Goal: Information Seeking & Learning: Find specific fact

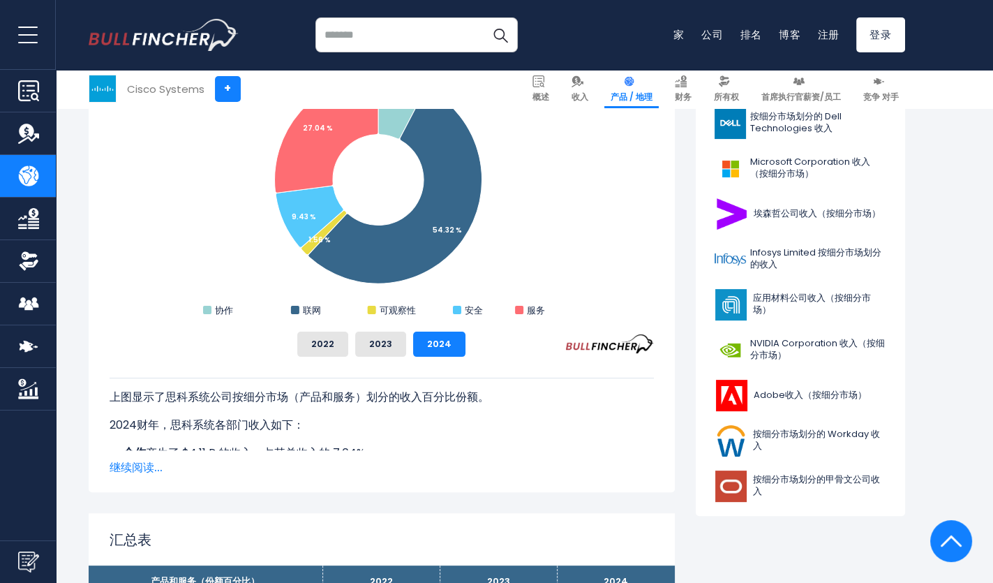
scroll to position [394, 0]
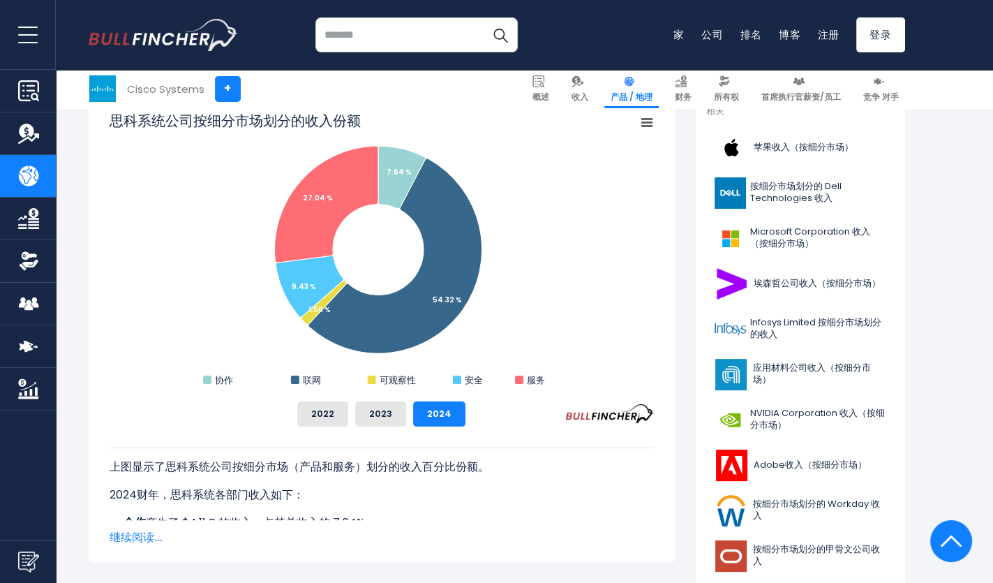
click at [650, 123] on icon "思科系统公司按细分市场划分的收入份额" at bounding box center [647, 122] width 10 height 7
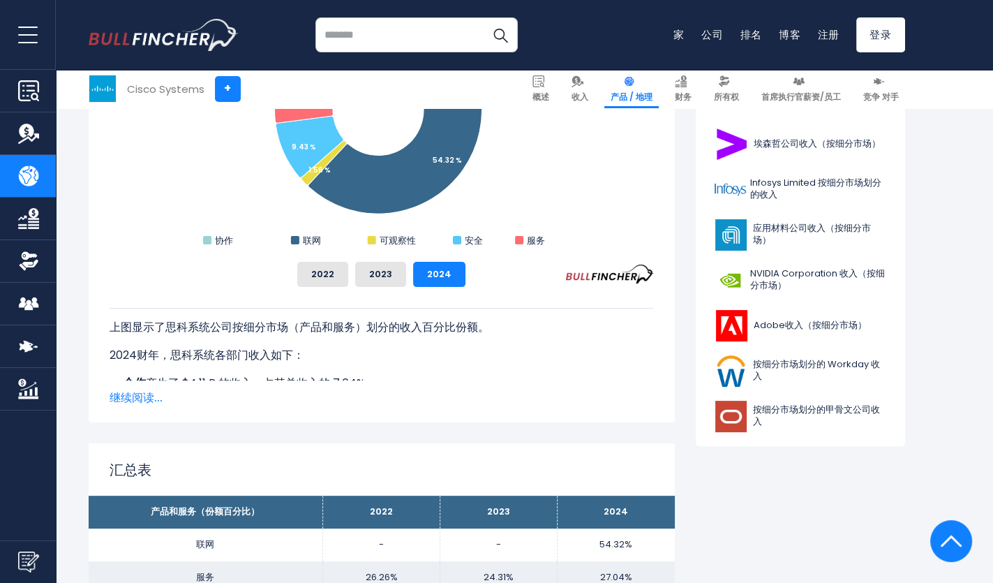
click at [310, 364] on div "上图显示了思科系统公司按细分市场（产品和服务）划分的收入百分比份额。 2024财年，思科系统各部门收入如下： 合作 产生了 $4.11 B 的收入，占其总收入…" at bounding box center [382, 408] width 544 height 201
click at [156, 399] on span "继续阅读..." at bounding box center [382, 398] width 544 height 17
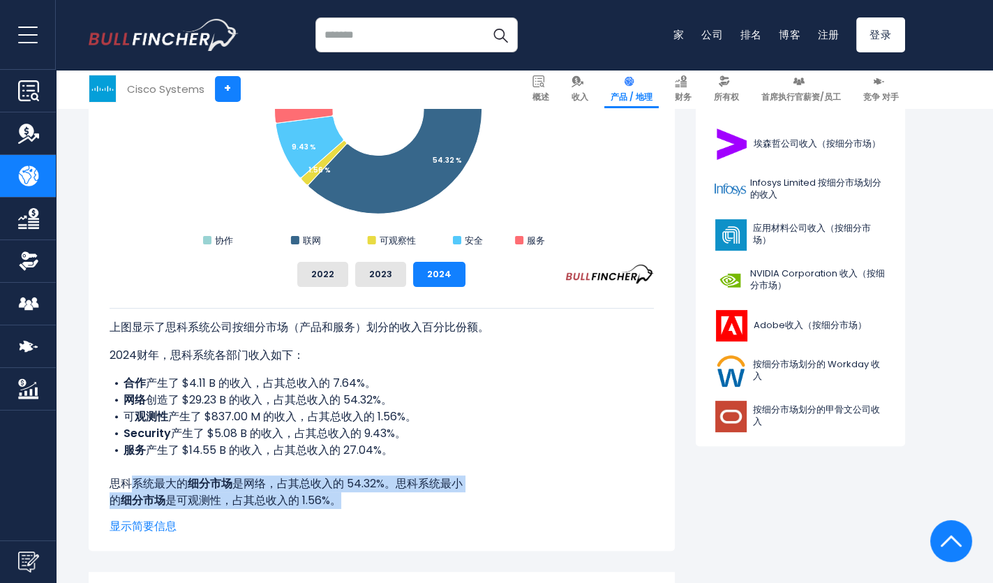
drag, startPoint x: 132, startPoint y: 482, endPoint x: 431, endPoint y: 496, distance: 299.8
click at [431, 495] on div "上图显示了思科系统公司按细分市场（产品和服务）划分的收入百分比份额。 2024财年，思科系统各部门收入如下： 合作 产生了 $4.11 B 的收入，占其总收入…" at bounding box center [382, 408] width 544 height 201
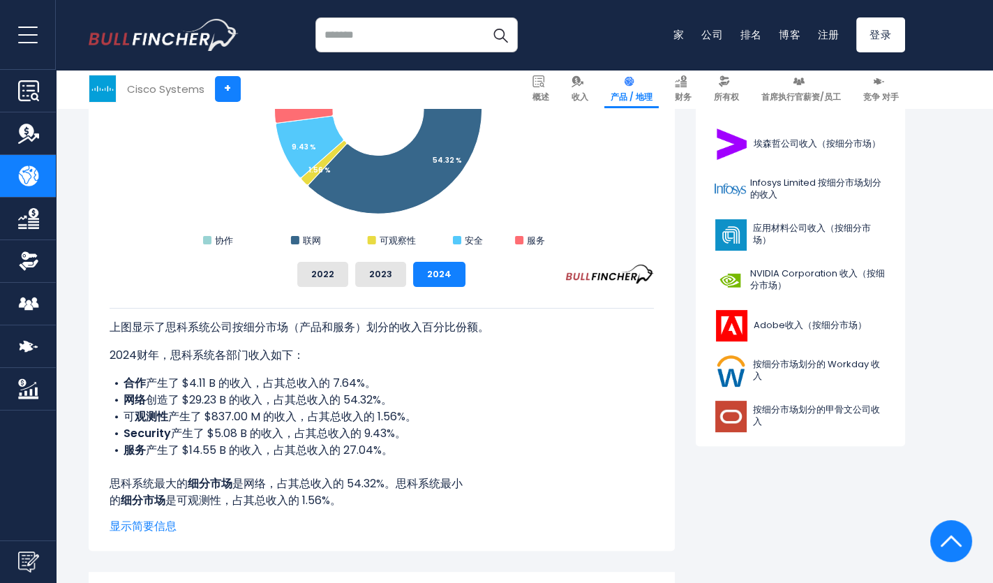
drag, startPoint x: 431, startPoint y: 496, endPoint x: 370, endPoint y: 521, distance: 66.6
click at [370, 521] on span "显示简要信息" at bounding box center [382, 526] width 544 height 17
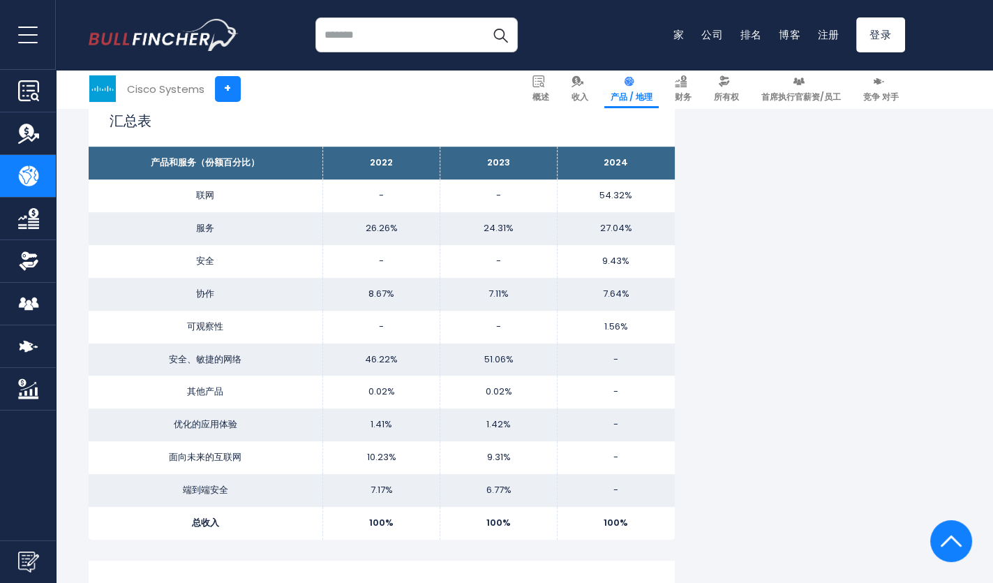
scroll to position [813, 0]
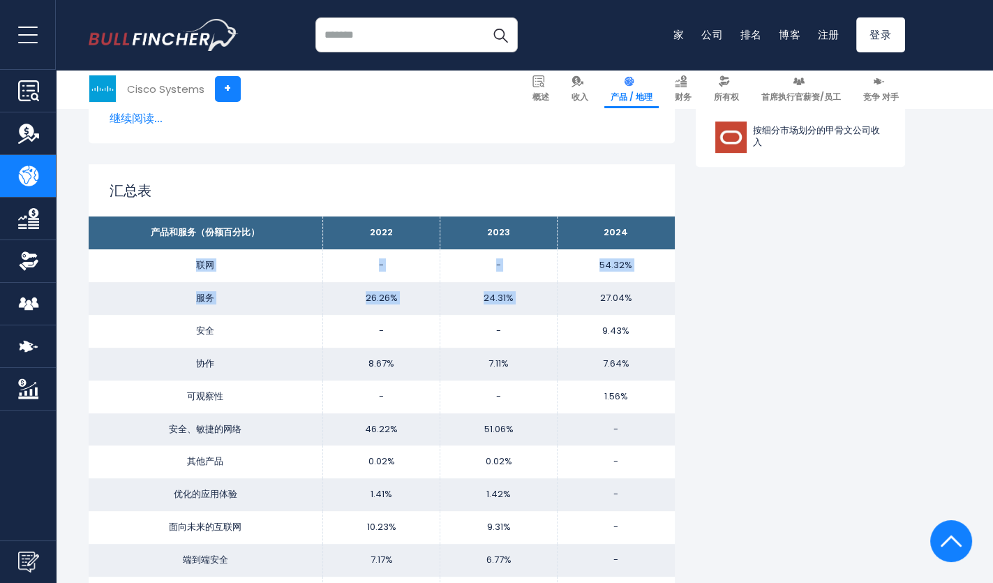
drag, startPoint x: 191, startPoint y: 265, endPoint x: 567, endPoint y: 306, distance: 378.5
click at [567, 306] on tbody "产品和服务（份额百分比） 2022 2023 2024 联网 - - 54.32% 服务 26.26% 24.31% 27.04% 安全 9.43%" at bounding box center [382, 412] width 586 height 393
drag, startPoint x: 567, startPoint y: 306, endPoint x: 493, endPoint y: 466, distance: 176.2
click at [493, 466] on td "0.02%" at bounding box center [498, 461] width 117 height 33
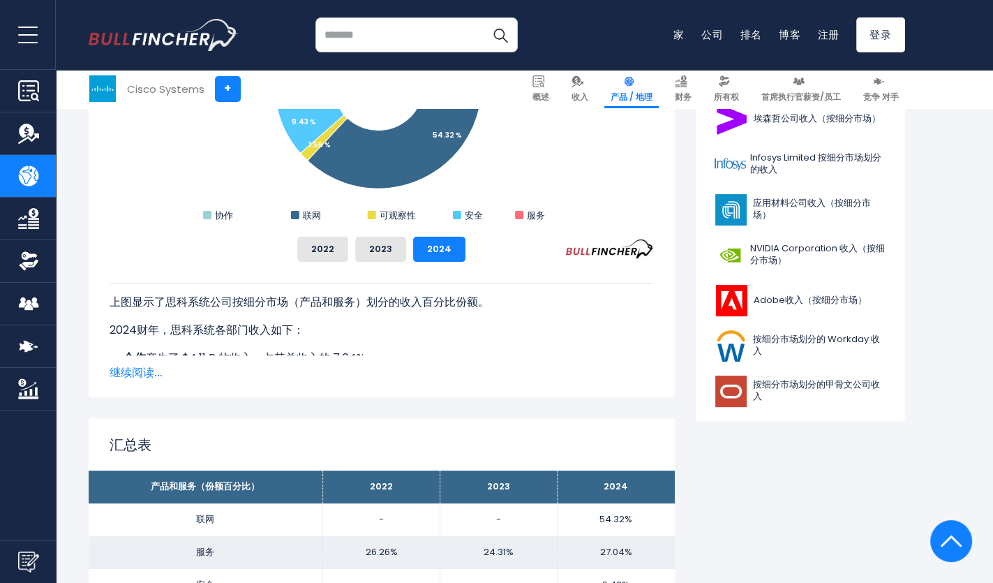
scroll to position [349, 0]
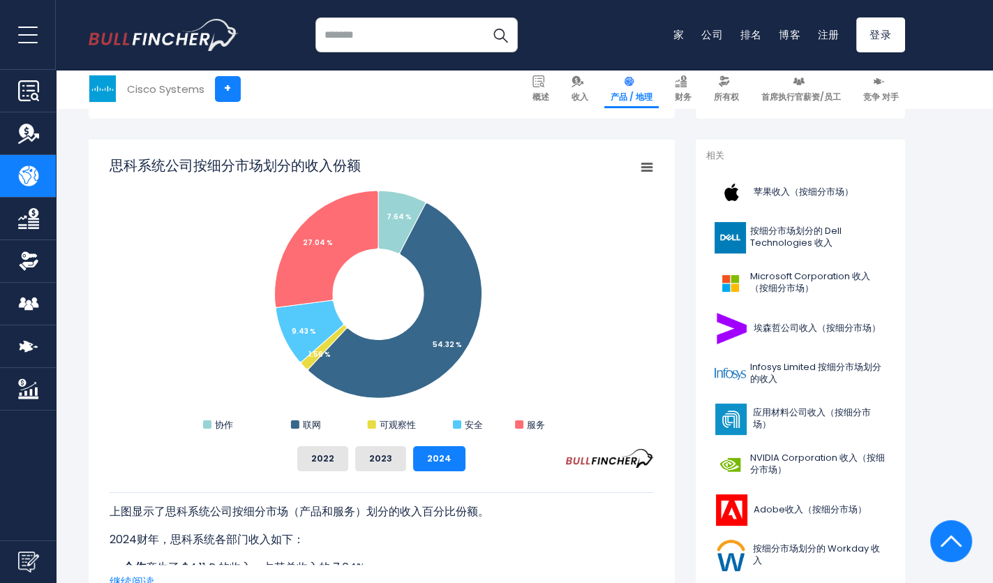
click at [30, 34] on span "打开菜单" at bounding box center [28, 34] width 20 height 1
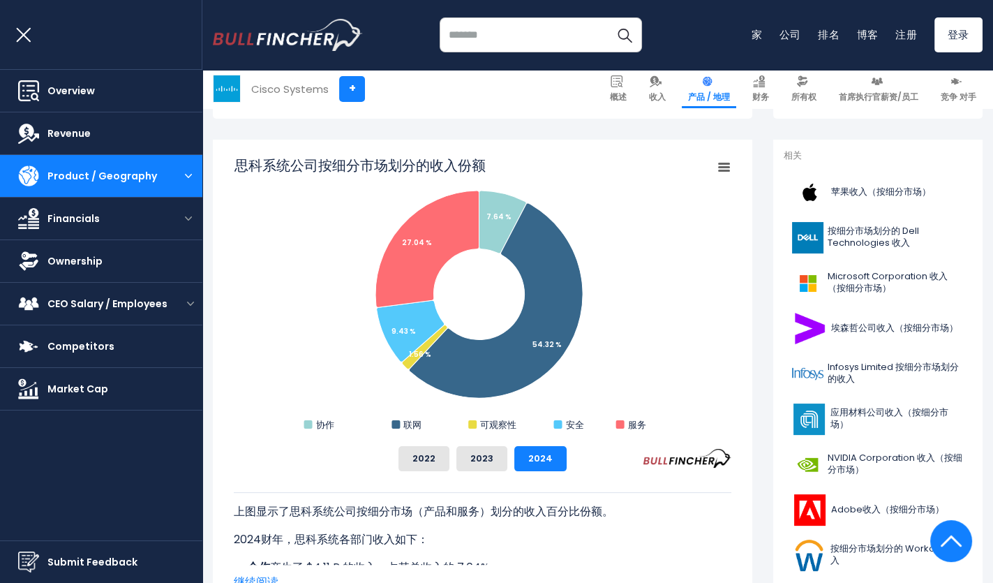
click at [28, 26] on button "打开菜单" at bounding box center [28, 34] width 56 height 69
